Goal: Task Accomplishment & Management: Use online tool/utility

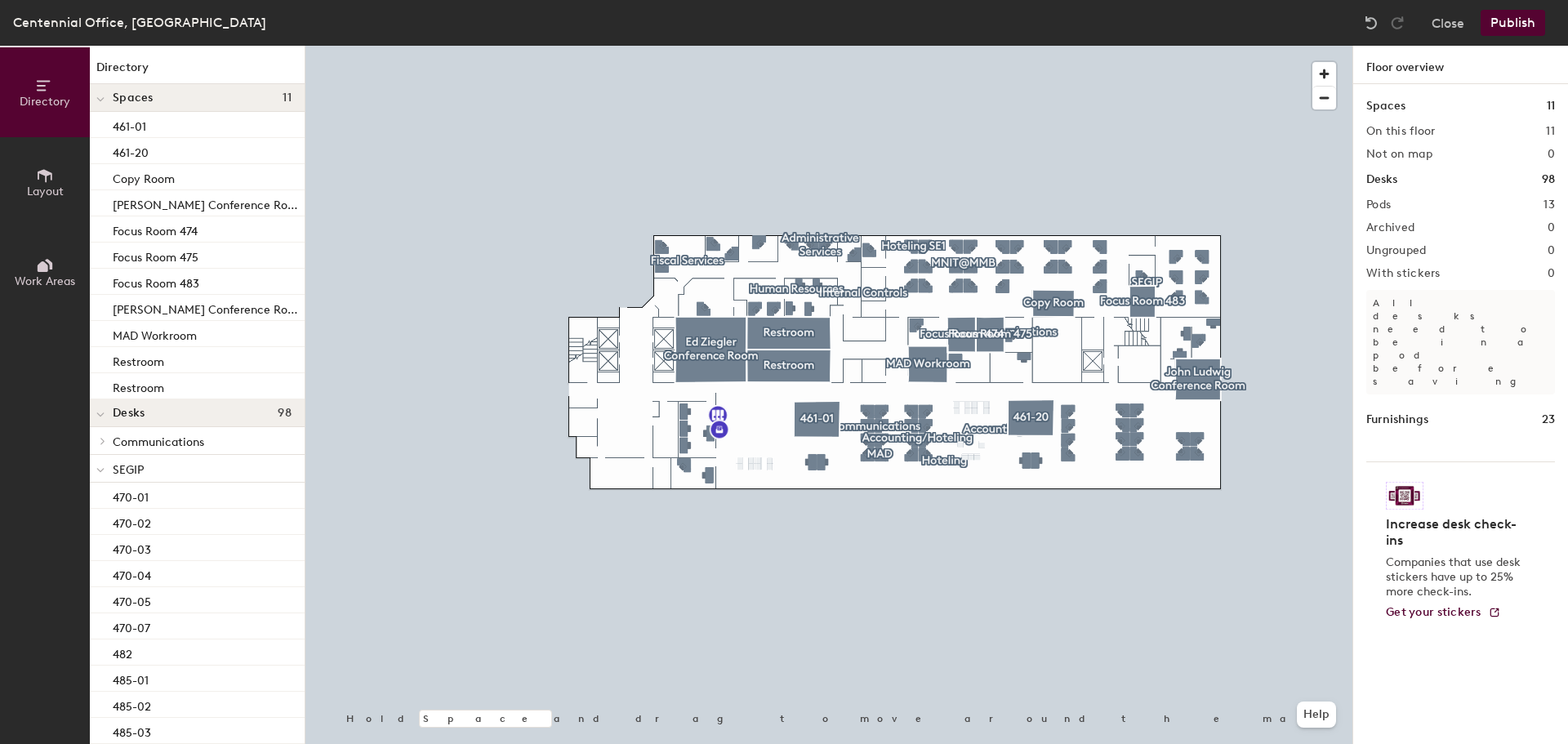
click at [1197, 46] on div at bounding box center [829, 46] width 1047 height 0
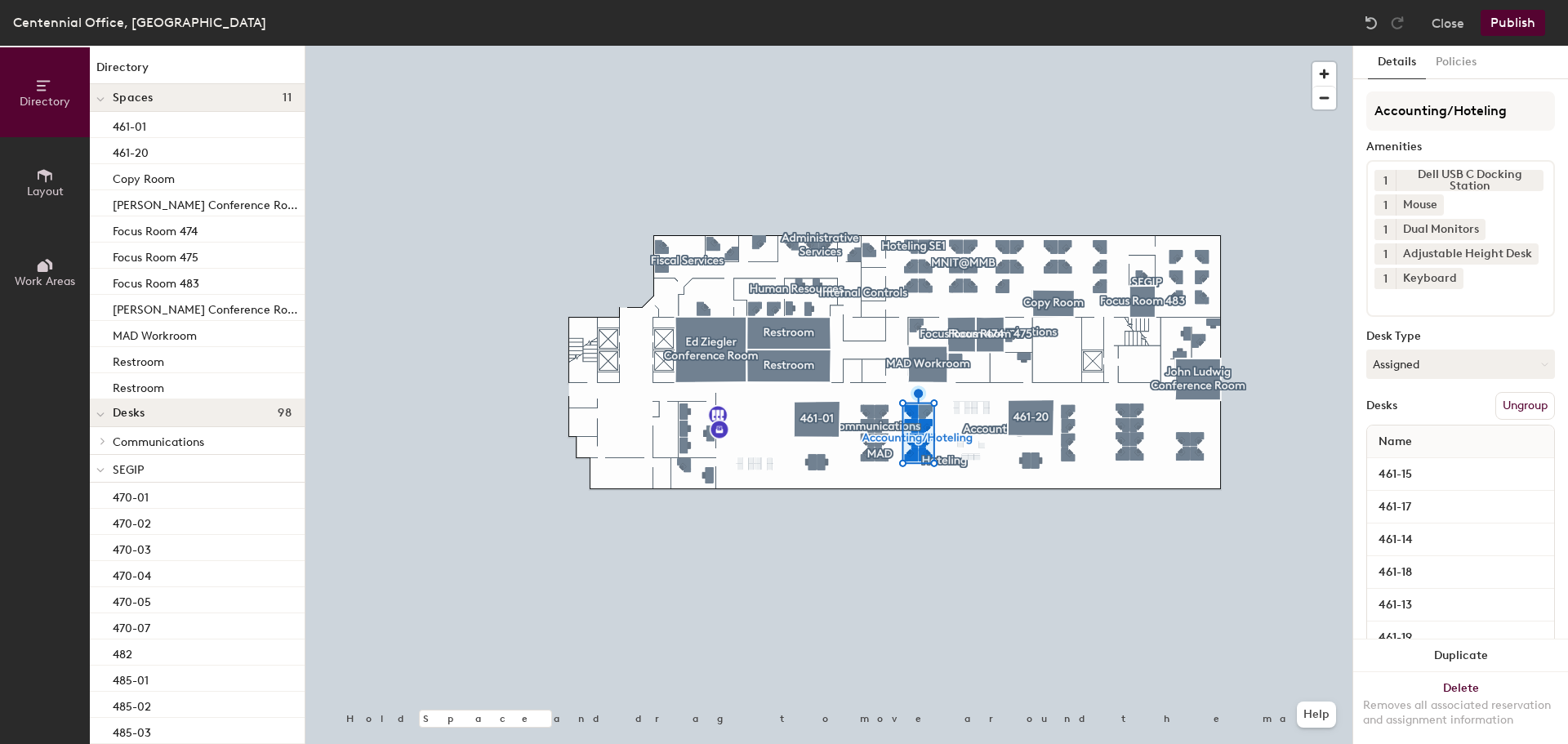
click at [1146, 46] on div at bounding box center [829, 46] width 1047 height 0
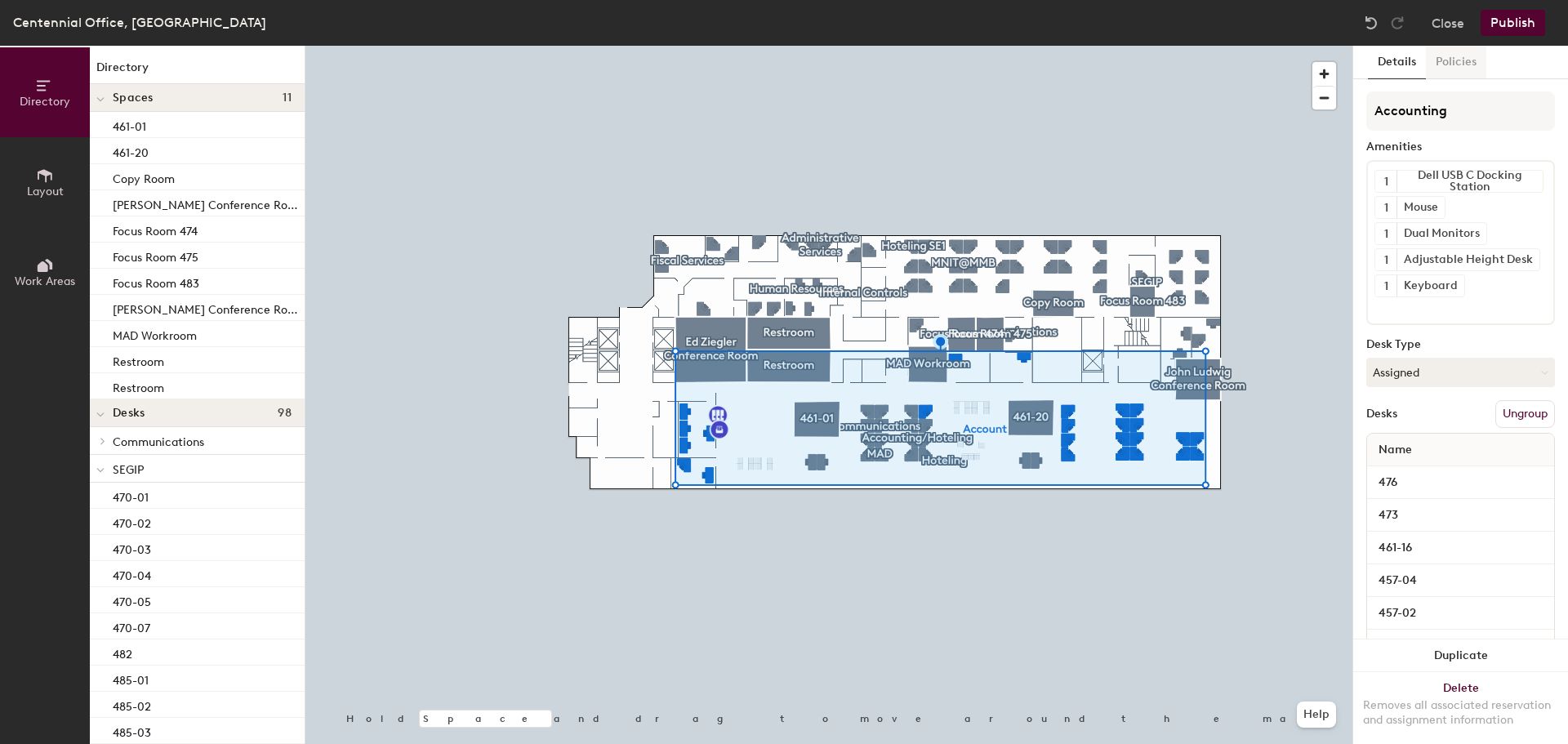
click at [1470, 70] on button "Policies" at bounding box center [1456, 62] width 61 height 33
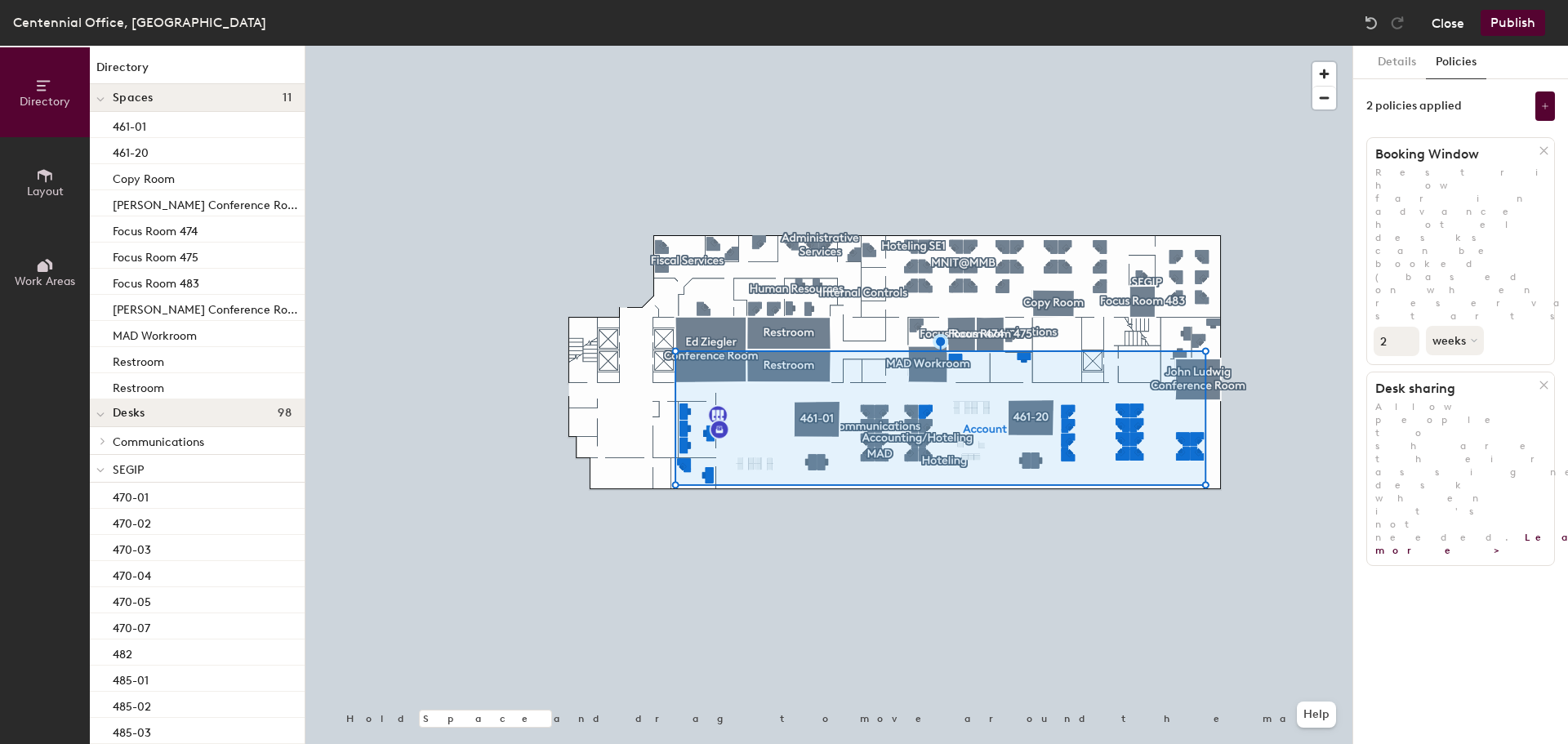
click at [1456, 28] on button "Close" at bounding box center [1449, 23] width 33 height 26
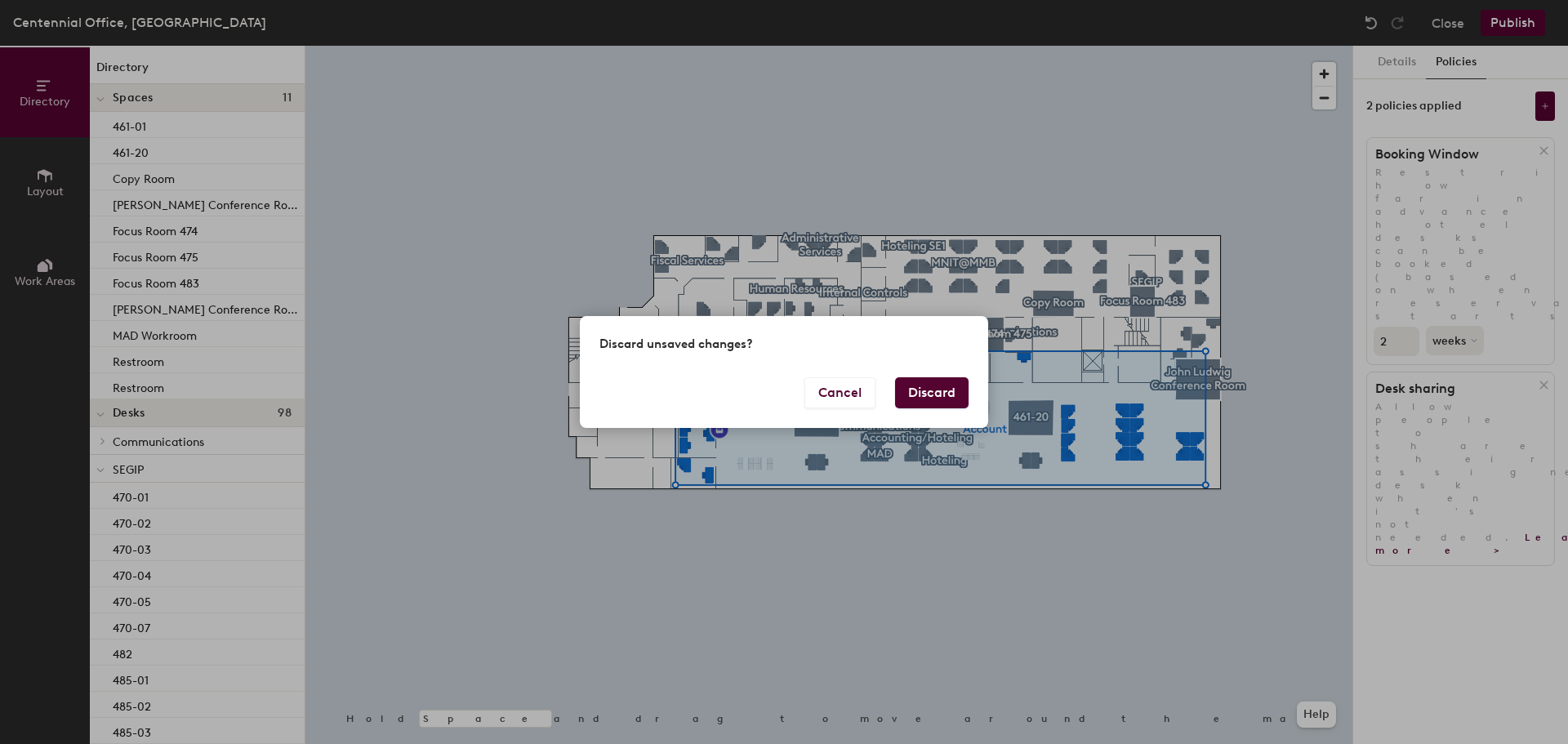
click at [928, 387] on button "Discard" at bounding box center [932, 393] width 73 height 31
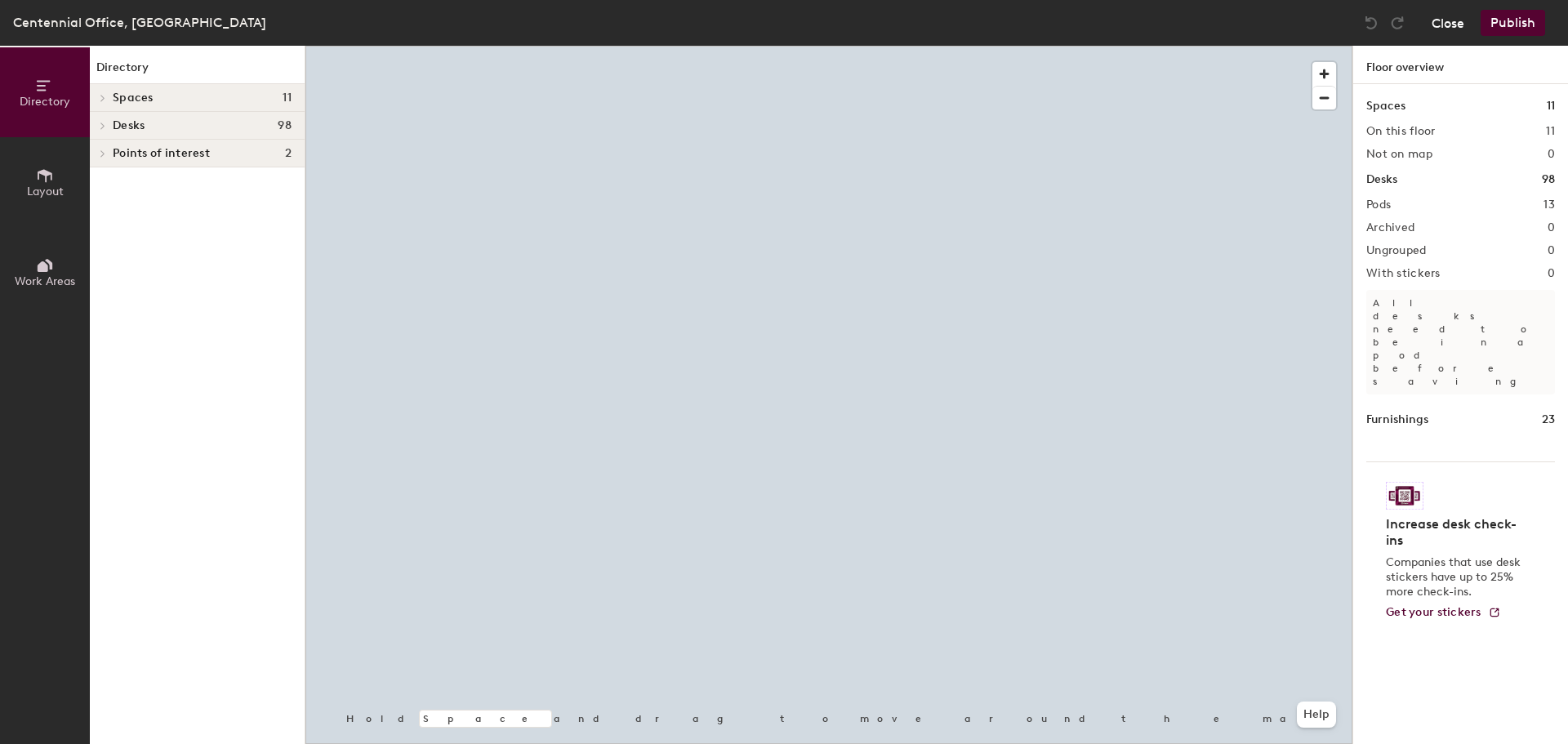
click at [1448, 28] on button "Close" at bounding box center [1449, 23] width 33 height 26
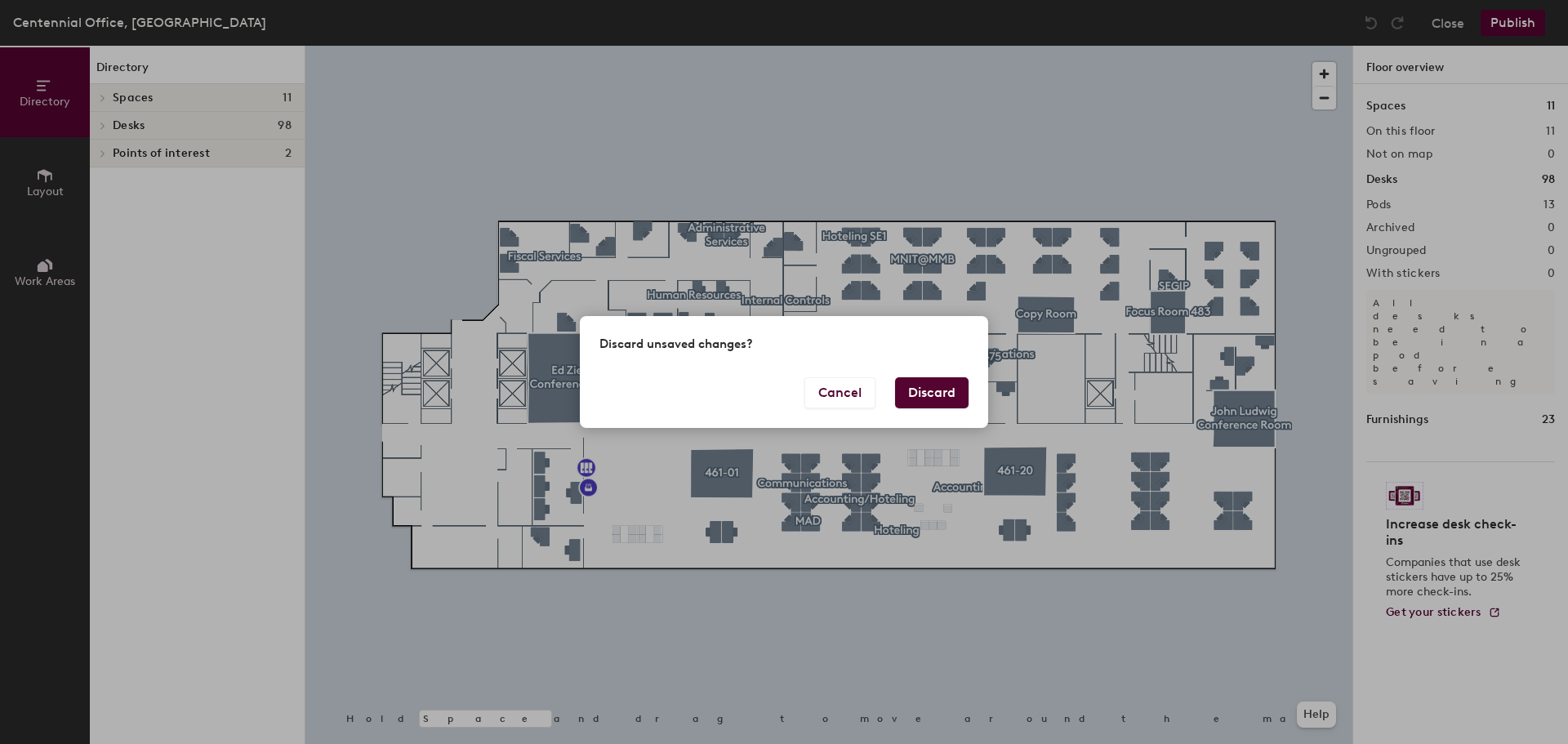
click at [942, 389] on button "Discard" at bounding box center [932, 393] width 73 height 31
